Goal: Task Accomplishment & Management: Complete application form

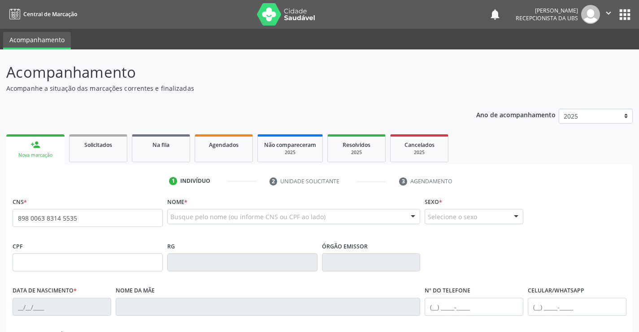
type input "898 0063 8314 5535"
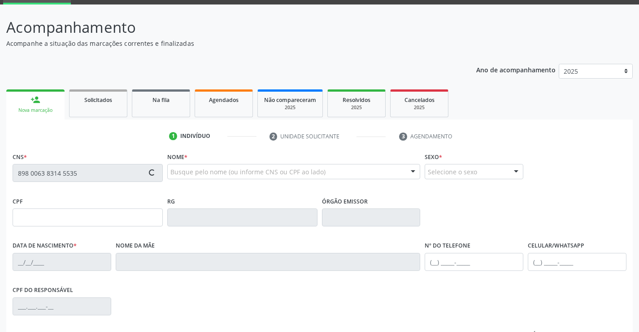
scroll to position [135, 0]
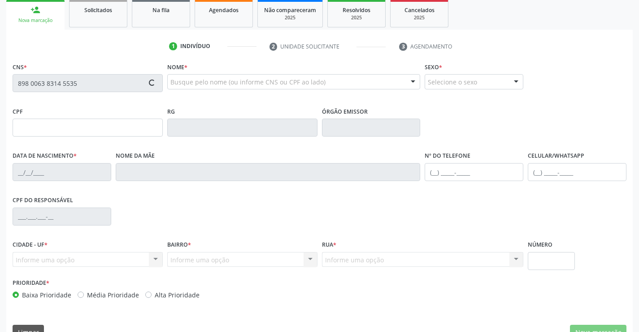
type input "[DATE]"
type input "[PERSON_NAME] e [PERSON_NAME]"
type input "[PHONE_NUMBER]"
type input "470"
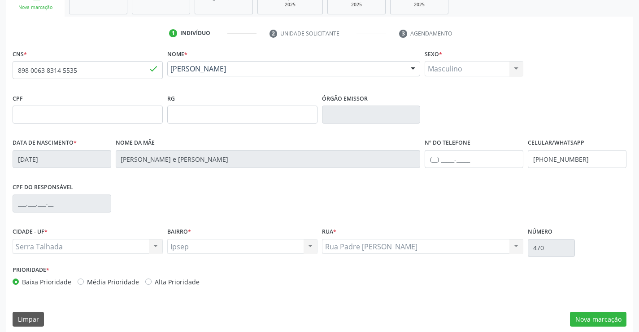
scroll to position [155, 0]
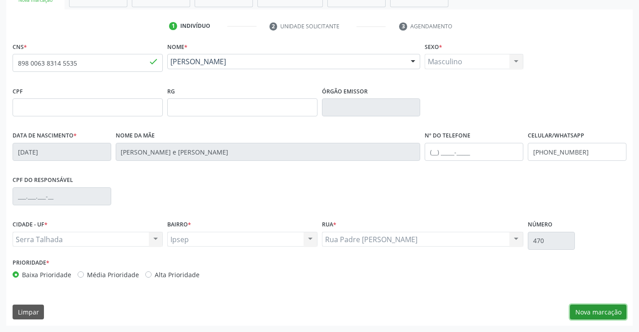
click at [592, 312] on button "Nova marcação" at bounding box center [598, 311] width 57 height 15
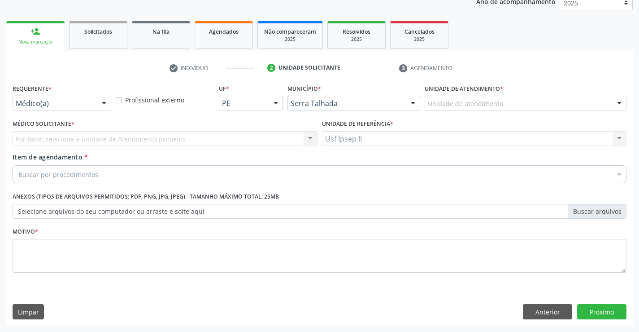
scroll to position [113, 0]
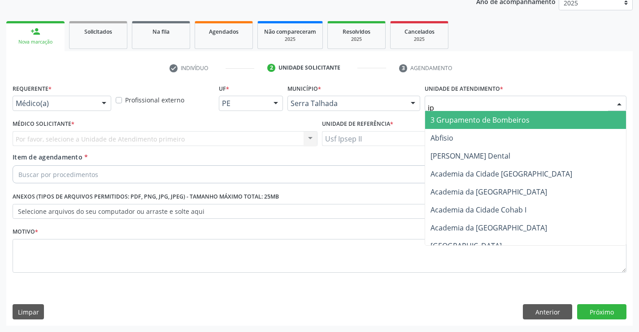
type input "ips"
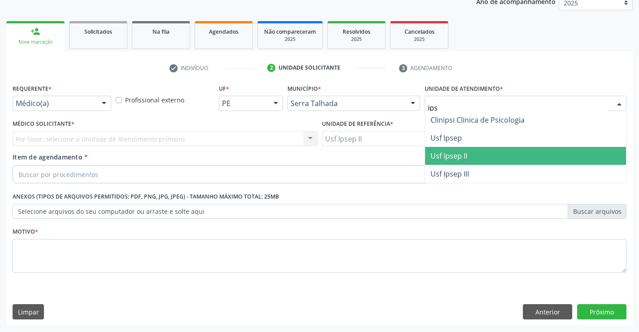
click at [432, 148] on span "Usf Ipsep II" at bounding box center [525, 156] width 201 height 18
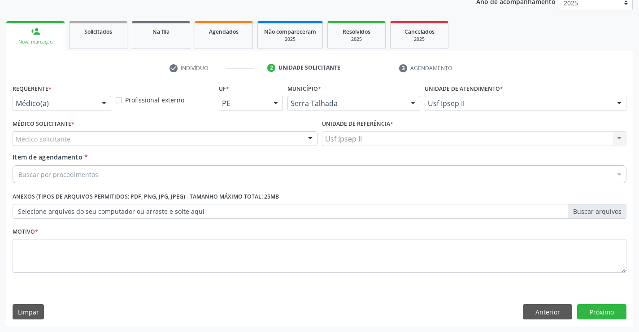
click at [152, 141] on div "Médico solicitante [PERSON_NAME] resultado encontrado para: " " Não há nenhuma …" at bounding box center [165, 138] width 305 height 15
click at [148, 138] on div "Médico solicitante" at bounding box center [165, 138] width 305 height 15
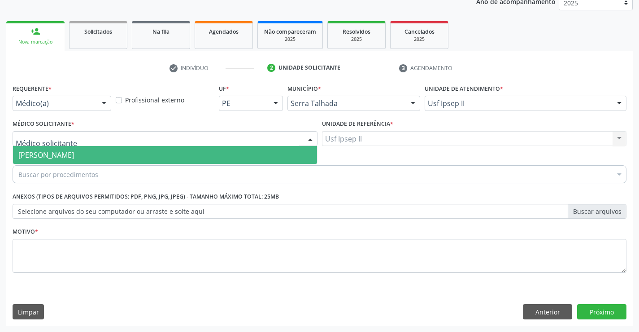
click at [127, 148] on span "[PERSON_NAME]" at bounding box center [165, 155] width 304 height 18
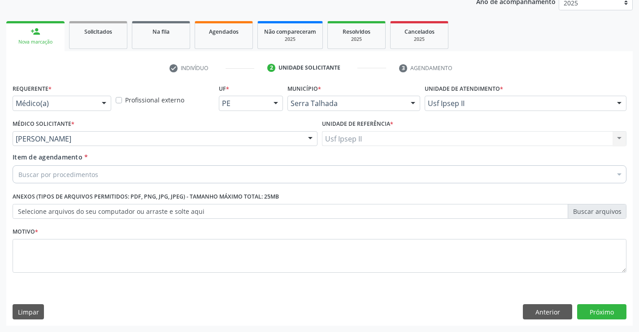
click at [115, 173] on div "Buscar por procedimentos" at bounding box center [320, 174] width 614 height 18
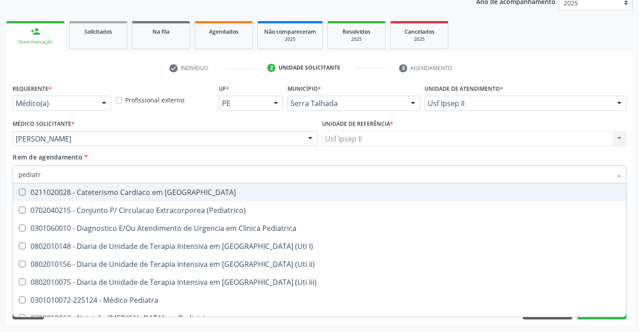
type input "pediatra"
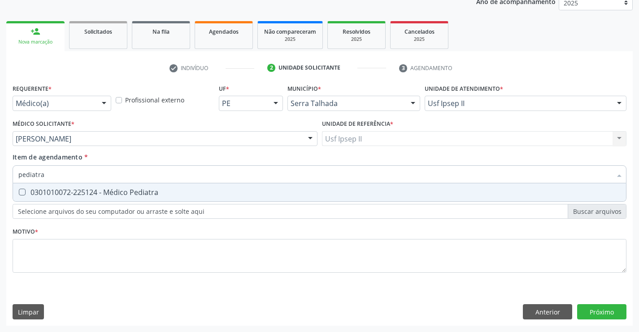
click at [87, 190] on div "0301010072-225124 - Médico Pediatra" at bounding box center [319, 191] width 602 height 7
checkbox Pediatra "true"
click at [78, 254] on div "Requerente * Médico(a) Médico(a) Enfermeiro(a) Paciente Nenhum resultado encont…" at bounding box center [320, 183] width 614 height 203
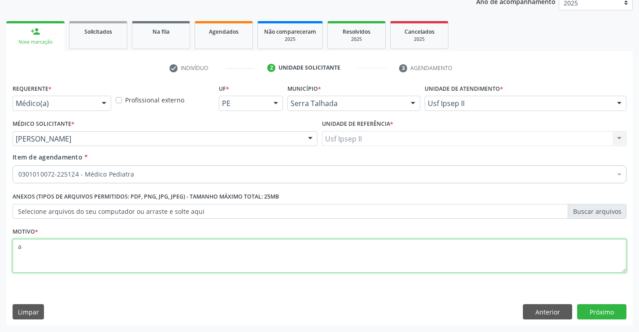
type textarea "a"
click at [483, 310] on div "Limpar Anterior Próximo" at bounding box center [320, 311] width 614 height 15
click at [595, 313] on button "Próximo" at bounding box center [601, 311] width 49 height 15
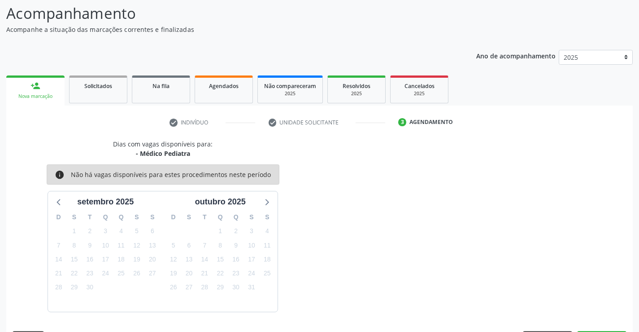
scroll to position [85, 0]
